Goal: Task Accomplishment & Management: Use online tool/utility

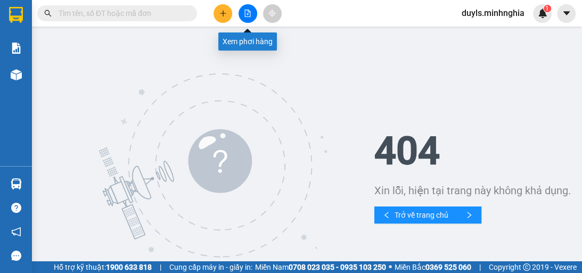
click at [247, 13] on icon "file-add" at bounding box center [247, 13] width 7 height 7
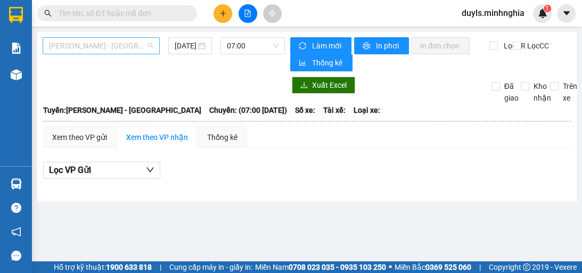
click at [104, 50] on span "[PERSON_NAME] - [GEOGRAPHIC_DATA]" at bounding box center [101, 46] width 104 height 16
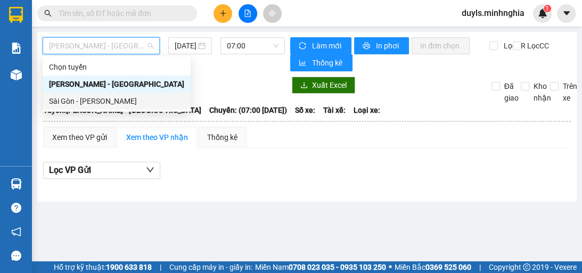
click at [123, 101] on div "Sài Gòn - [PERSON_NAME]" at bounding box center [116, 101] width 135 height 12
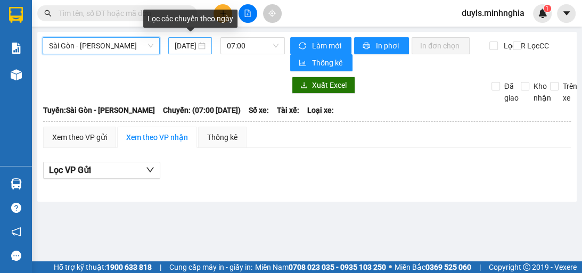
click at [190, 47] on input "[DATE]" at bounding box center [185, 46] width 21 height 12
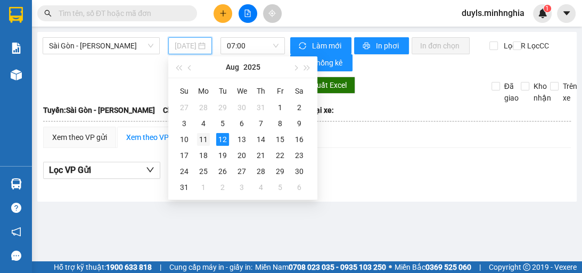
click at [209, 137] on div "11" at bounding box center [203, 139] width 13 height 13
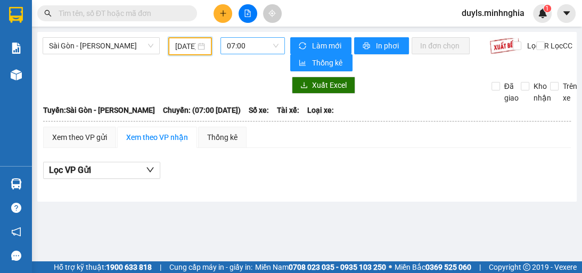
click at [267, 45] on span "07:00" at bounding box center [253, 46] width 52 height 16
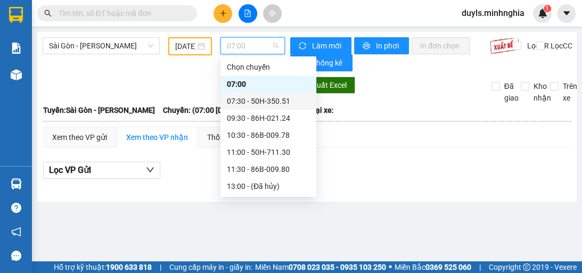
click at [276, 103] on div "07:30 - 50H-350.51" at bounding box center [268, 101] width 83 height 12
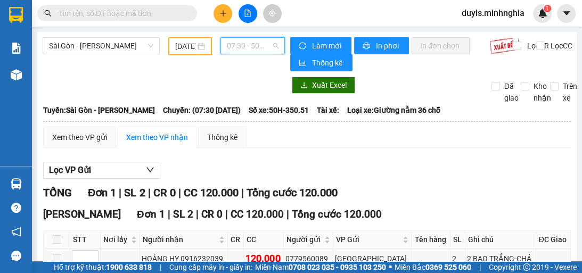
click at [265, 45] on span "07:30 - 50H-350.51" at bounding box center [253, 46] width 52 height 16
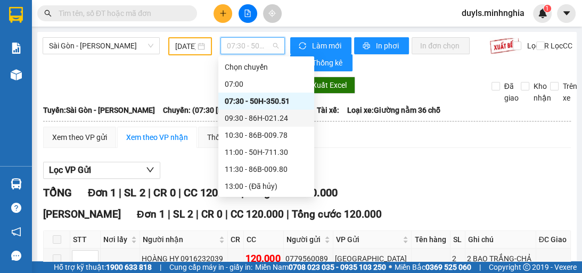
click at [295, 119] on div "09:30 - 86H-021.24" at bounding box center [266, 118] width 83 height 12
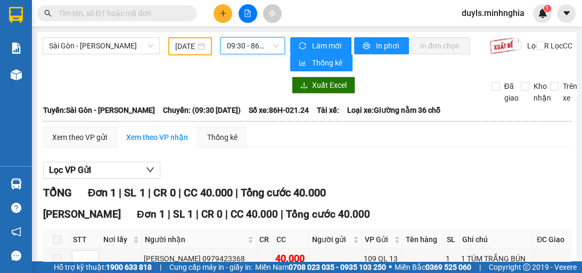
click at [271, 52] on span "09:30 - 86H-021.24" at bounding box center [253, 46] width 52 height 16
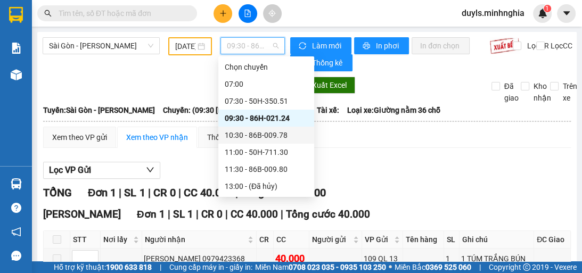
click at [279, 134] on div "10:30 - 86B-009.78" at bounding box center [266, 135] width 83 height 12
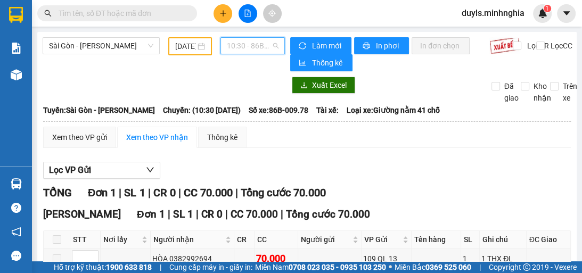
click at [267, 49] on span "10:30 - 86B-009.78" at bounding box center [253, 46] width 52 height 16
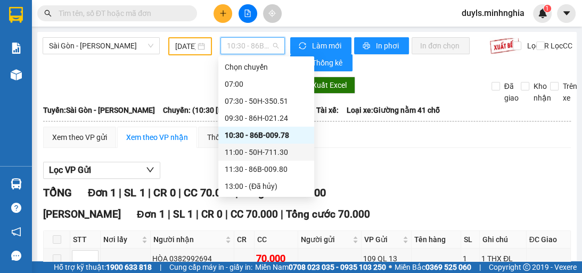
click at [288, 153] on div "11:00 - 50H-711.30" at bounding box center [266, 152] width 83 height 12
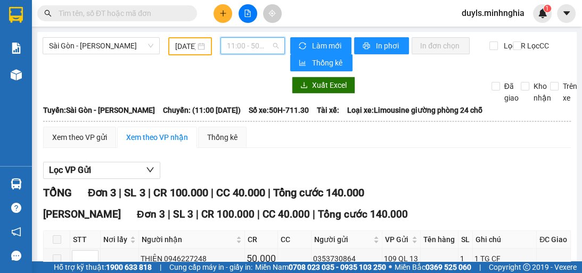
click at [244, 53] on span "11:00 - 50H-711.30" at bounding box center [253, 46] width 52 height 16
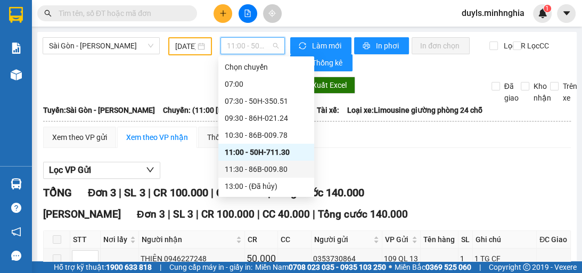
click at [289, 174] on div "11:30 - 86B-009.80" at bounding box center [266, 170] width 83 height 12
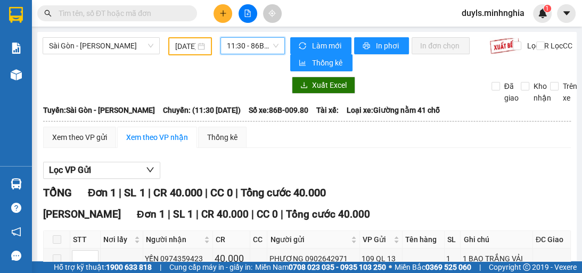
click at [263, 50] on span "11:30 - 86B-009.80" at bounding box center [253, 46] width 52 height 16
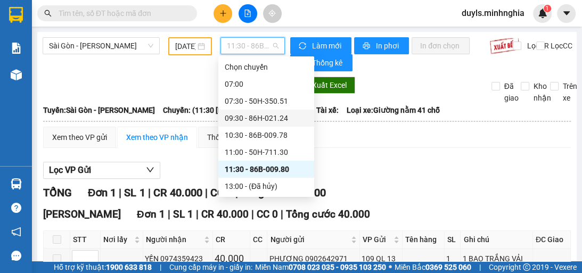
scroll to position [43, 0]
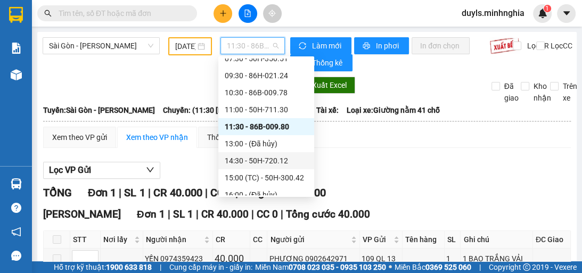
click at [290, 158] on div "14:30 - 50H-720.12" at bounding box center [266, 161] width 83 height 12
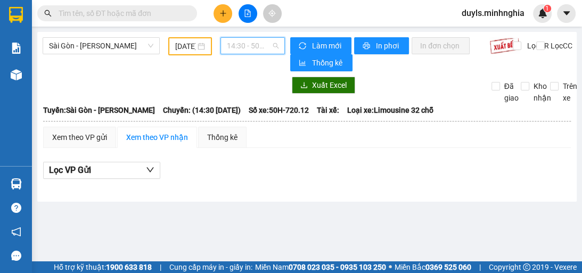
click at [260, 39] on span "14:30 - 50H-720.12" at bounding box center [253, 46] width 52 height 16
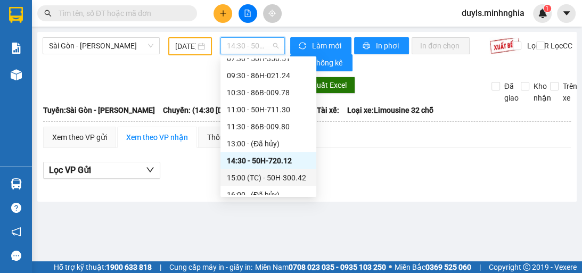
click at [283, 182] on div "15:00 (TC) - 50H-300.42" at bounding box center [268, 178] width 83 height 12
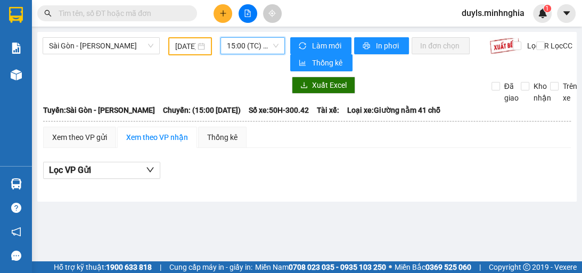
click at [250, 47] on span "15:00 (TC) - 50H-300.42" at bounding box center [253, 46] width 52 height 16
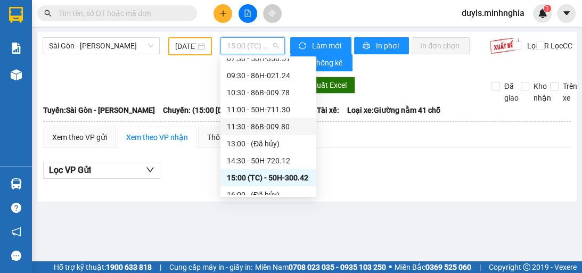
scroll to position [85, 0]
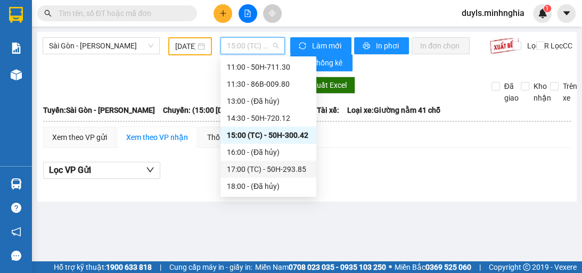
click at [285, 174] on div "17:00 (TC) - 50H-293.85" at bounding box center [268, 170] width 83 height 12
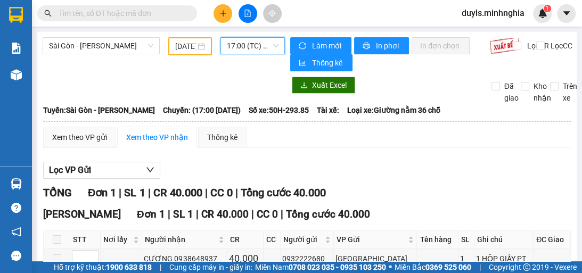
click at [238, 54] on div "17:00 17:00 (TC) - 50H-293.85" at bounding box center [252, 46] width 73 height 18
click at [240, 51] on span "17:00 (TC) - 50H-293.85" at bounding box center [253, 46] width 52 height 16
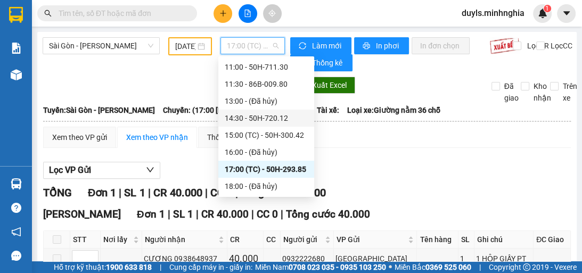
scroll to position [136, 0]
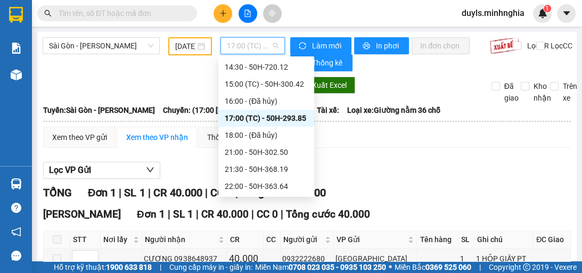
click at [288, 121] on div "17:00 (TC) - 50H-293.85" at bounding box center [266, 118] width 83 height 12
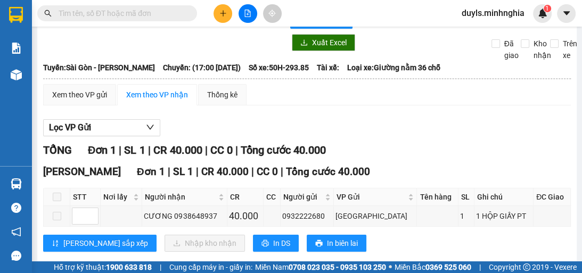
scroll to position [0, 0]
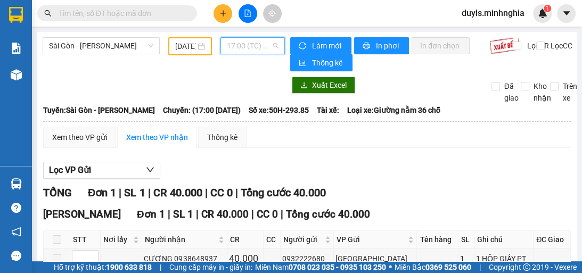
click at [241, 49] on span "17:00 (TC) - 50H-293.85" at bounding box center [253, 46] width 52 height 16
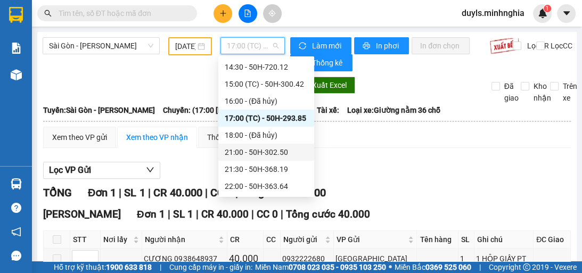
click at [284, 156] on div "21:00 - 50H-302.50" at bounding box center [266, 152] width 83 height 12
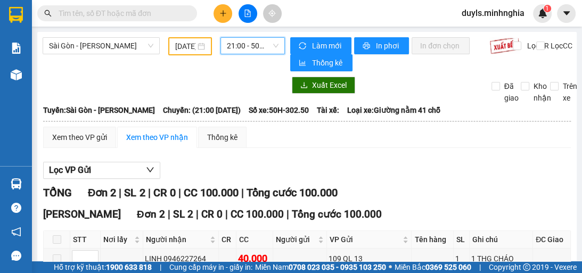
click at [254, 48] on span "21:00 - 50H-302.50" at bounding box center [253, 46] width 52 height 16
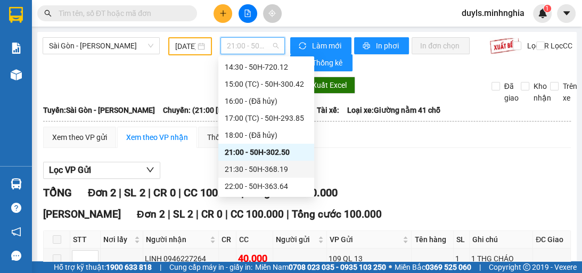
click at [278, 170] on div "21:30 - 50H-368.19" at bounding box center [266, 170] width 83 height 12
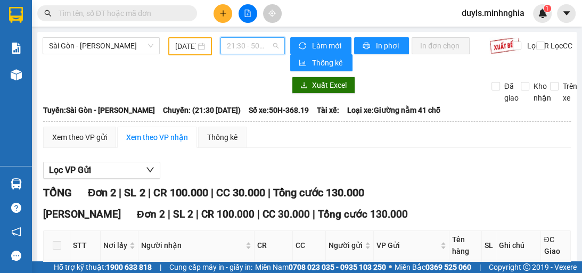
click at [248, 49] on span "21:30 - 50H-368.19" at bounding box center [253, 46] width 52 height 16
click at [388, 166] on div "Lọc VP Gửi" at bounding box center [307, 171] width 528 height 18
click at [273, 46] on span "21:30 - 50H-368.19" at bounding box center [253, 46] width 52 height 16
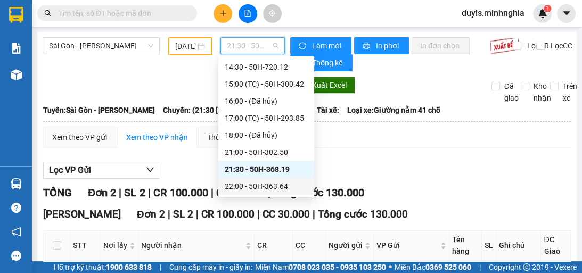
click at [264, 190] on div "22:00 - 50H-363.64" at bounding box center [266, 187] width 83 height 12
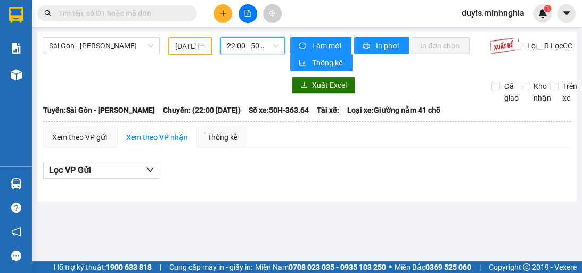
click at [266, 55] on div "Sài Gòn - Phan Rí [DATE] 22:00 22:00 - 50H-363.64" at bounding box center [164, 54] width 242 height 34
click at [266, 72] on div "[GEOGRAPHIC_DATA] - Phan Rí [DATE] 22:00 - 50H-363.64 Làm mới In phơi In đơn ch…" at bounding box center [307, 117] width 540 height 170
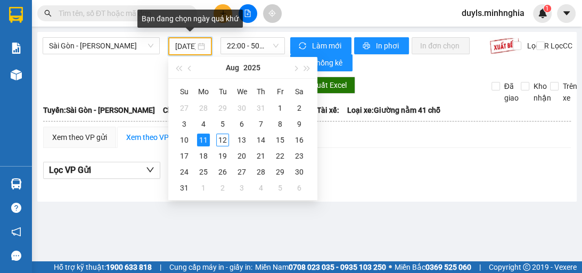
click at [185, 51] on input "[DATE]" at bounding box center [185, 46] width 20 height 12
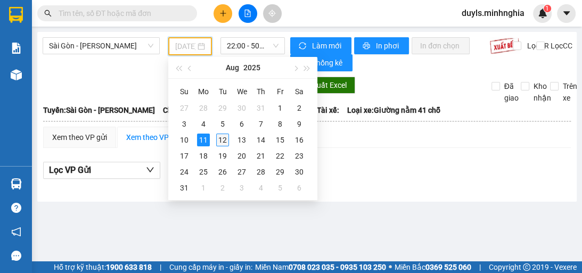
click at [222, 134] on div "12" at bounding box center [222, 140] width 13 height 13
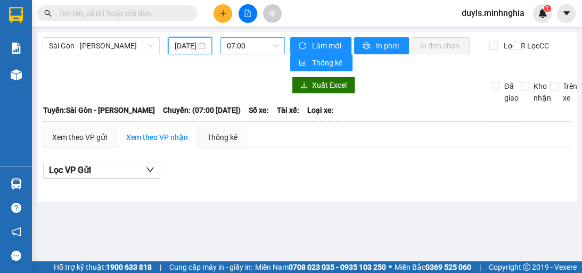
scroll to position [17, 0]
click at [249, 48] on span "07:00" at bounding box center [253, 46] width 52 height 16
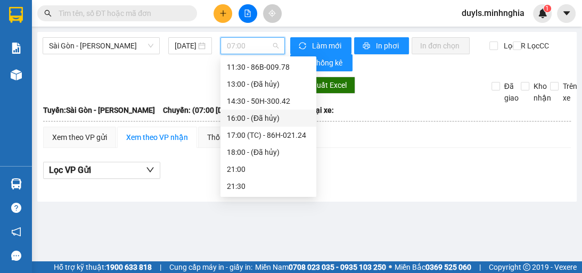
scroll to position [0, 0]
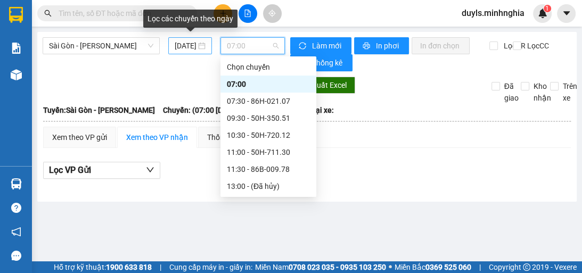
click at [196, 47] on div "[DATE]" at bounding box center [190, 46] width 31 height 12
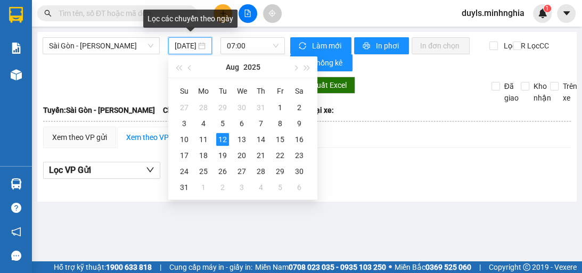
scroll to position [0, 16]
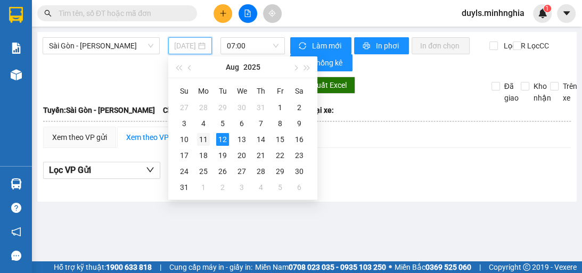
click at [203, 136] on div "11" at bounding box center [203, 139] width 13 height 13
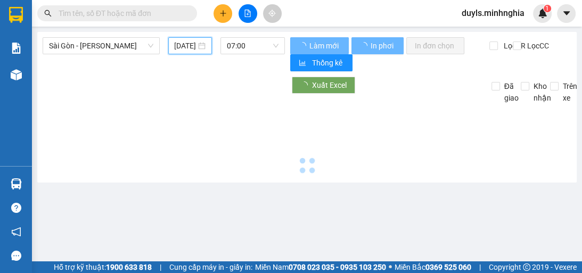
type input "[DATE]"
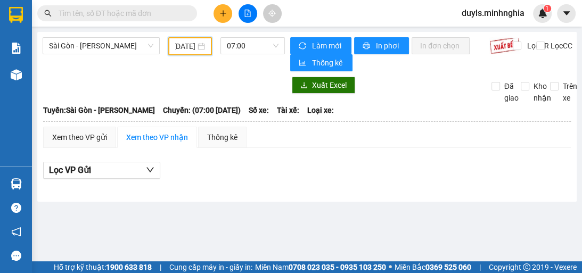
click at [360, 151] on div "Xem theo VP gửi Xem theo VP nhận Thống kê Lọc VP Gửi" at bounding box center [307, 159] width 528 height 64
click at [240, 45] on span "07:00" at bounding box center [253, 46] width 52 height 16
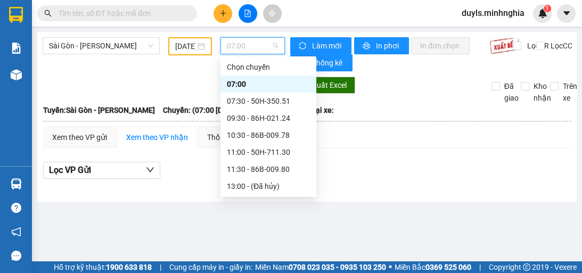
scroll to position [136, 0]
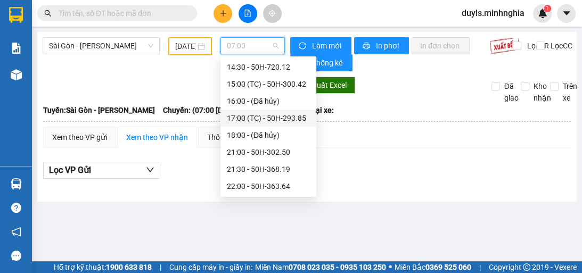
click at [290, 119] on div "17:00 (TC) - 50H-293.85" at bounding box center [268, 118] width 83 height 12
